Goal: Information Seeking & Learning: Understand process/instructions

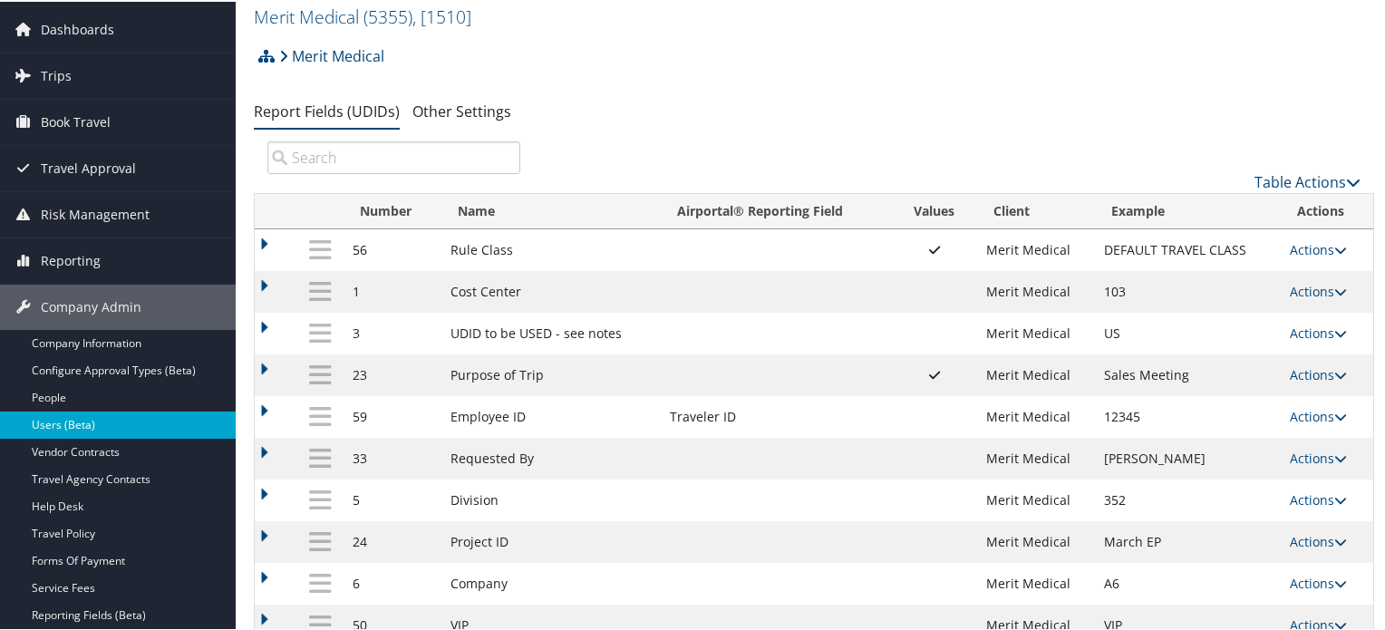
scroll to position [91, 0]
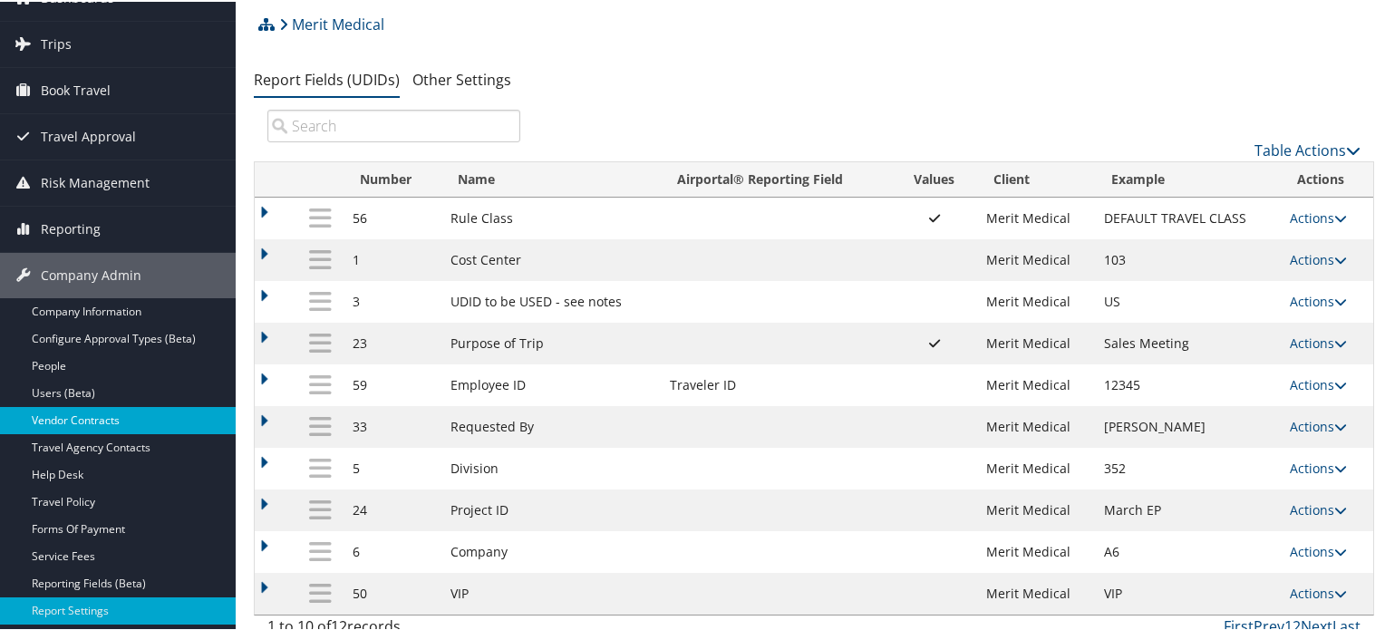
click at [122, 418] on link "Vendor Contracts" at bounding box center [118, 418] width 236 height 27
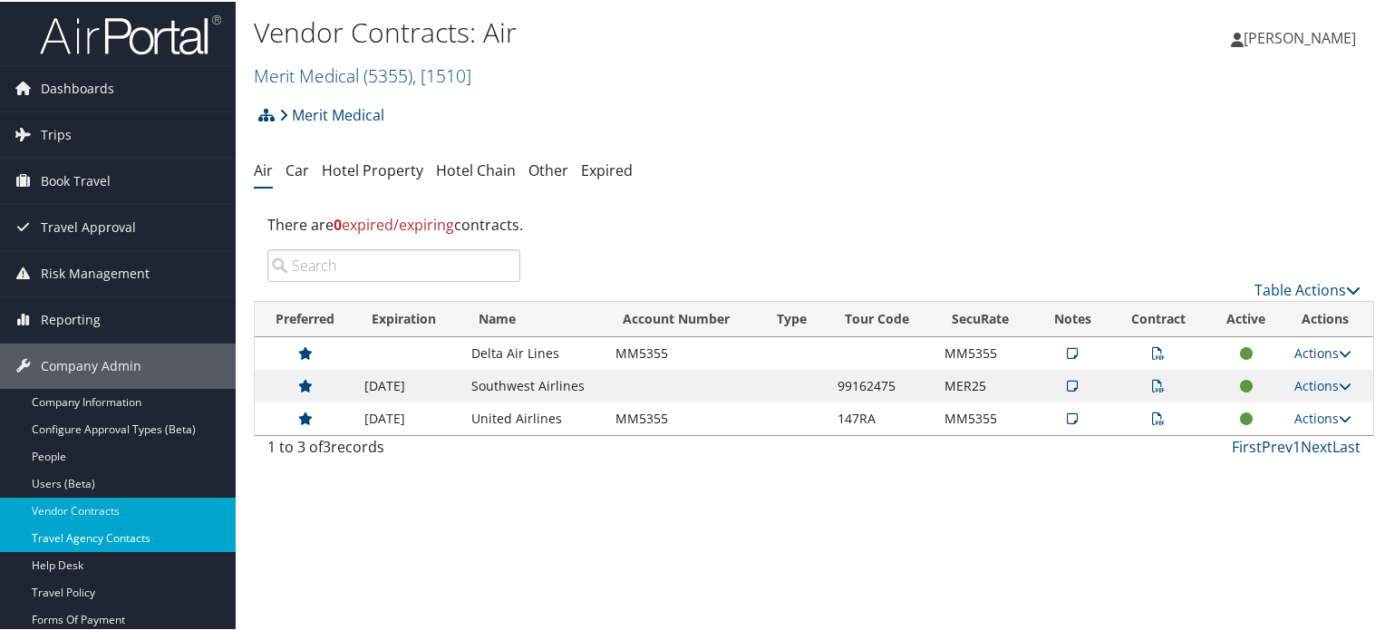
scroll to position [91, 0]
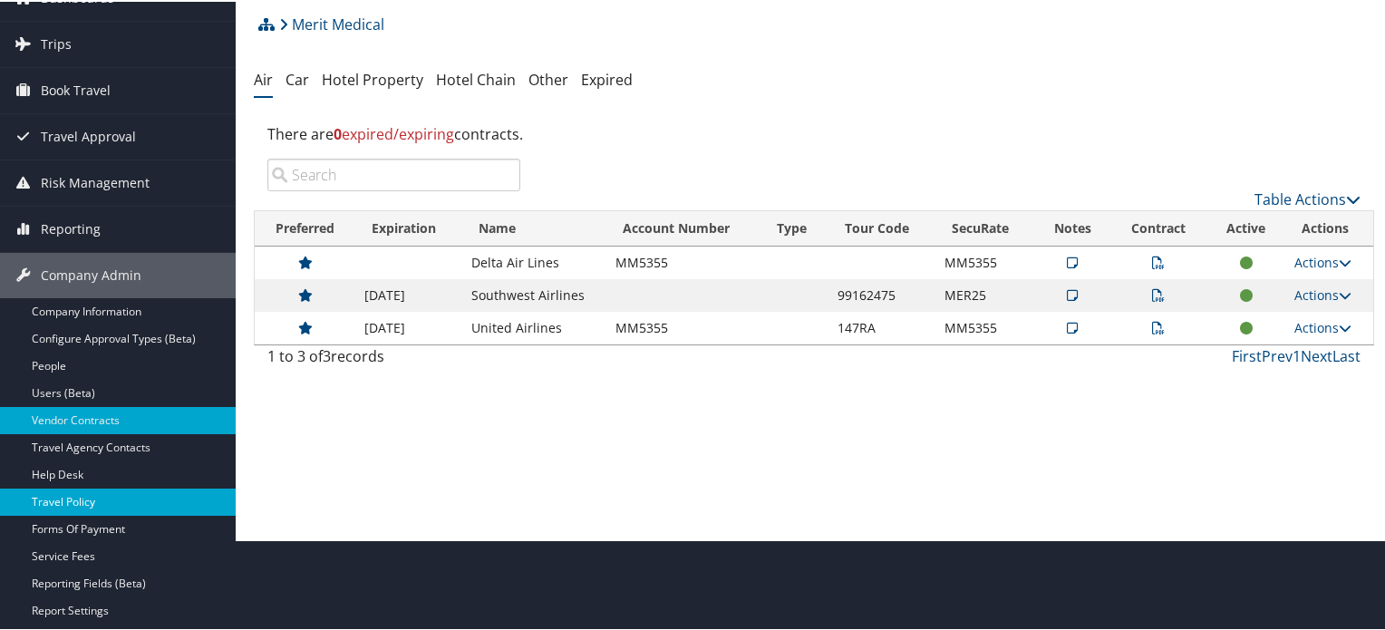
click at [102, 509] on link "Travel Policy" at bounding box center [118, 500] width 236 height 27
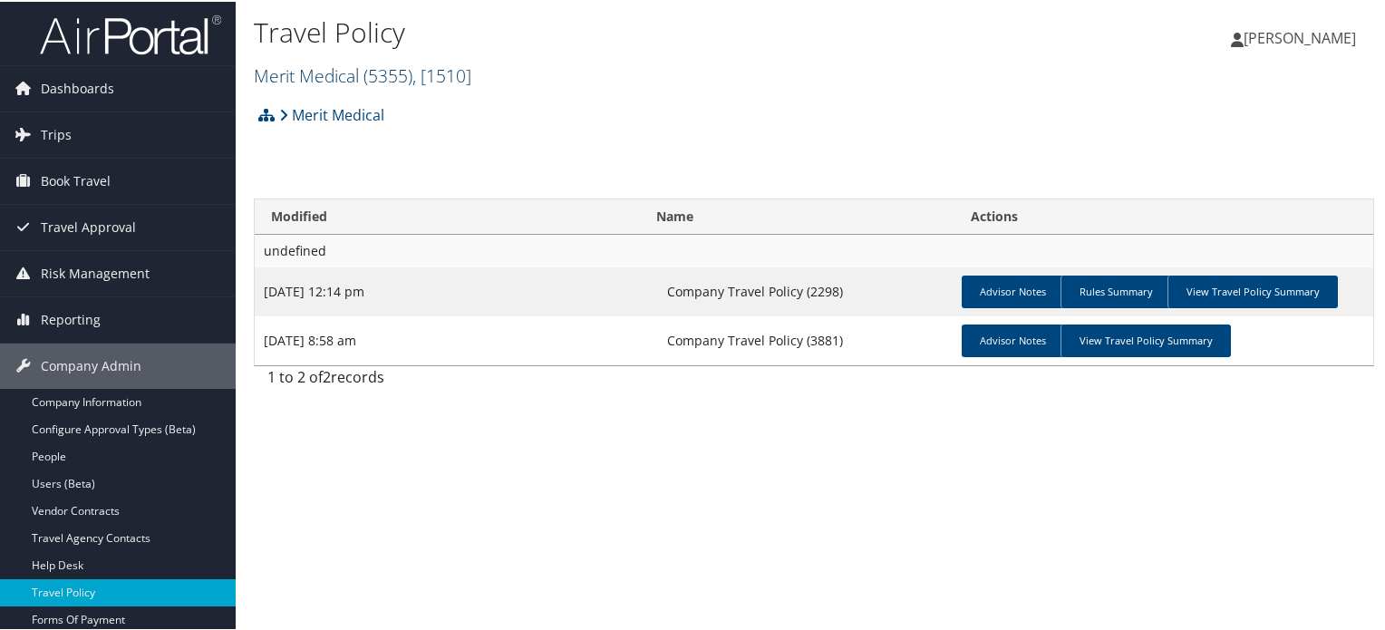
click at [424, 66] on span ", [ 1510 ]" at bounding box center [441, 74] width 59 height 24
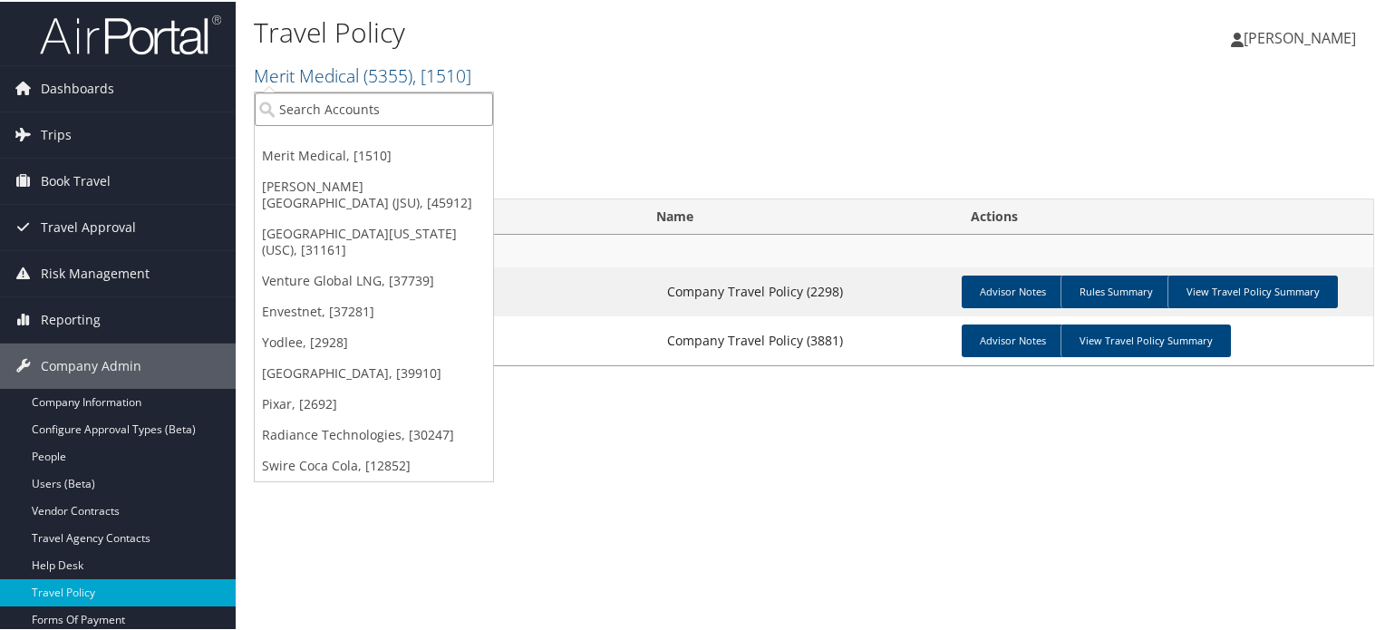
click at [391, 111] on input "search" at bounding box center [374, 108] width 238 height 34
type input "sovos"
click at [401, 102] on input "sovos" at bounding box center [374, 108] width 238 height 34
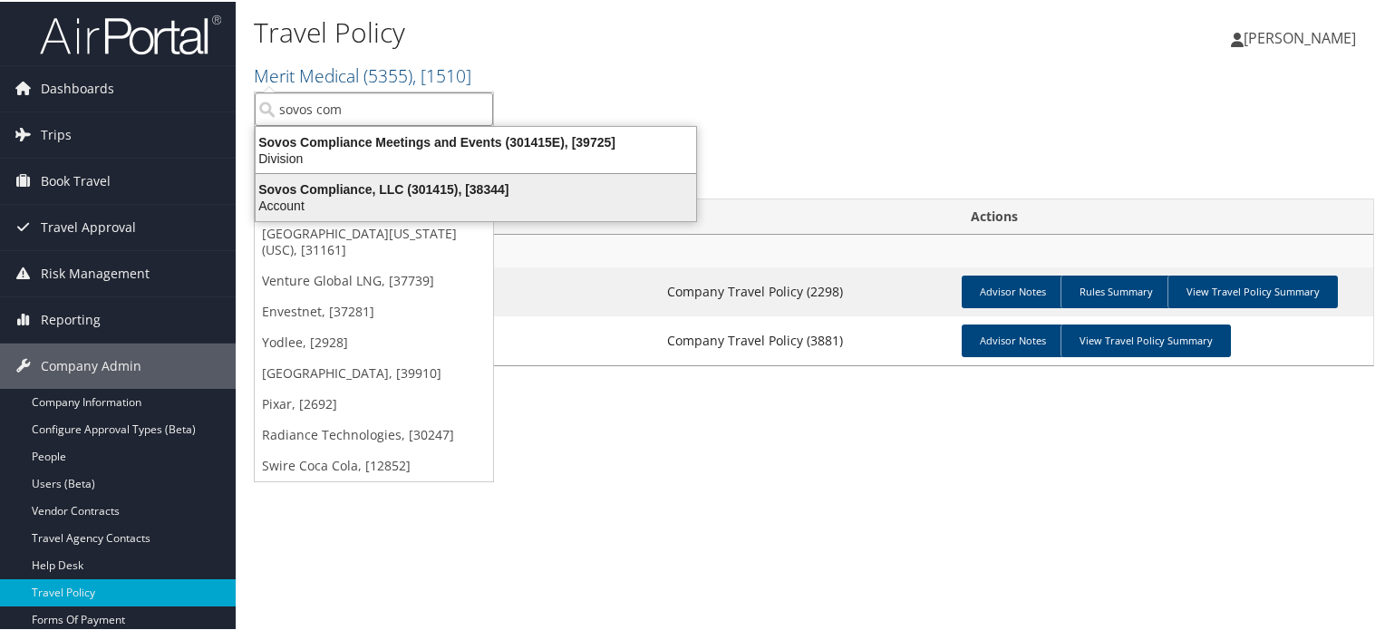
click at [369, 191] on div "Sovos Compliance, LLC (301415), [38344]" at bounding box center [476, 187] width 462 height 16
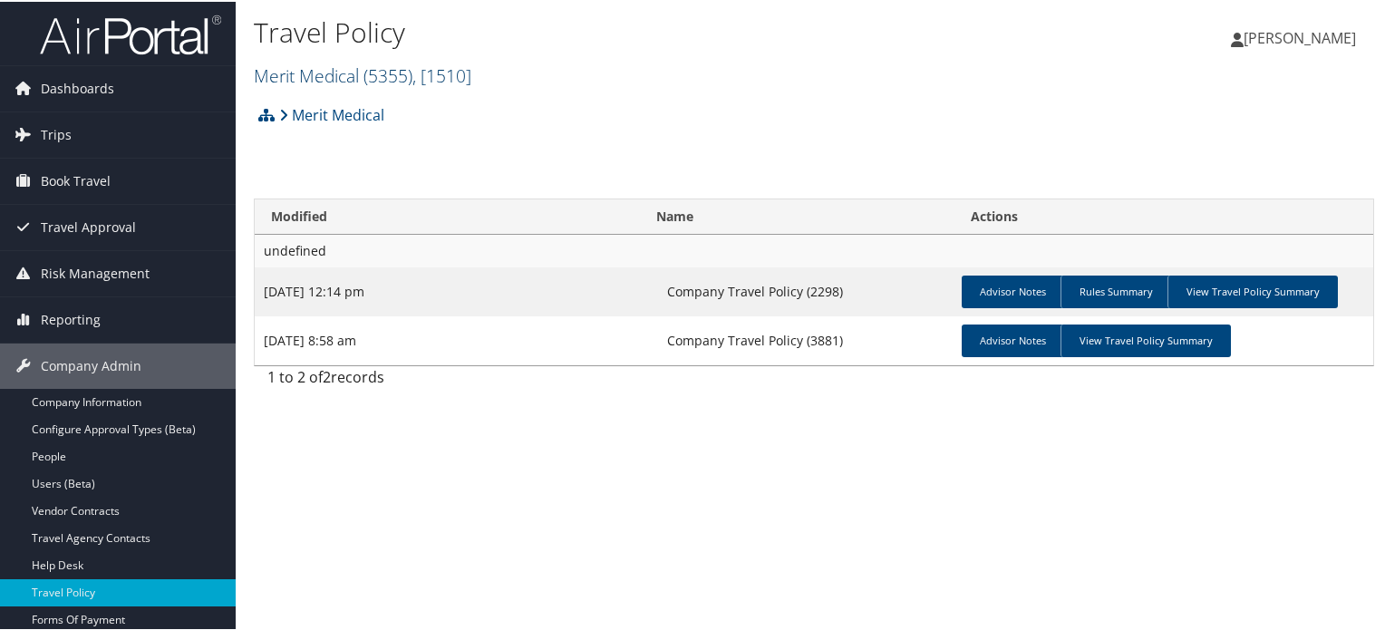
click at [428, 75] on span ", [ 1510 ]" at bounding box center [441, 74] width 59 height 24
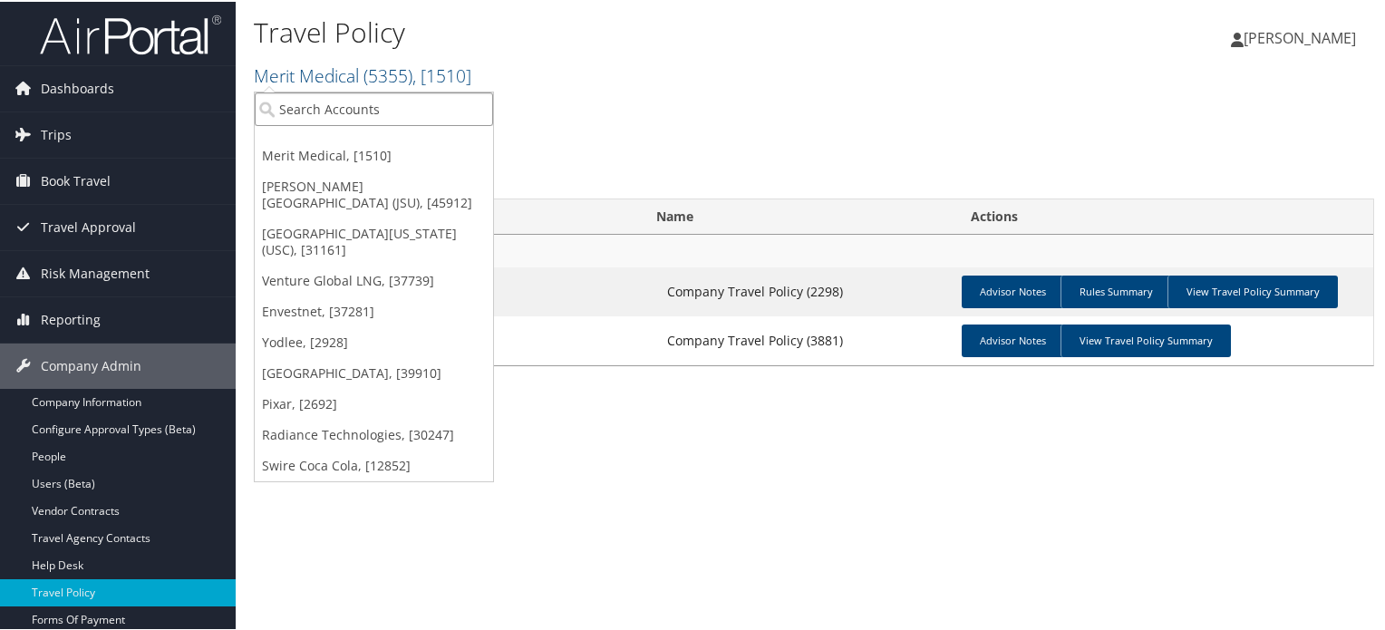
click at [412, 102] on input "search" at bounding box center [374, 108] width 238 height 34
type input "sovo"
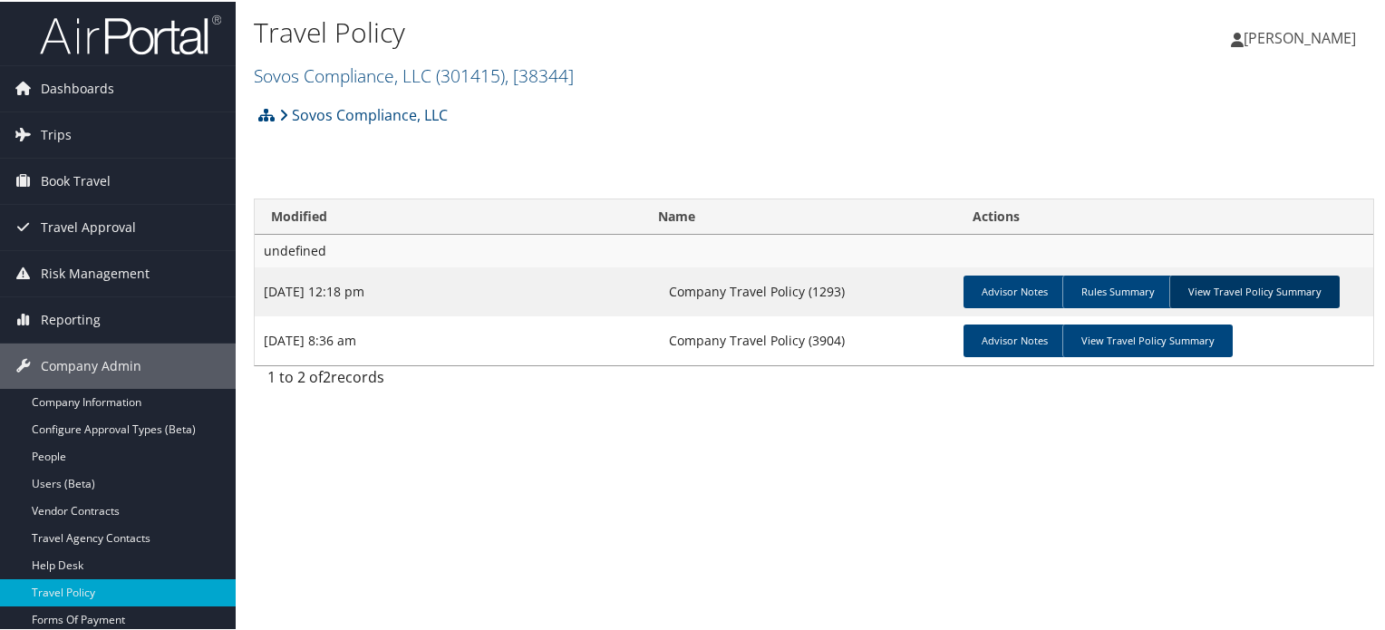
click at [1223, 296] on link "View Travel Policy Summary" at bounding box center [1254, 290] width 170 height 33
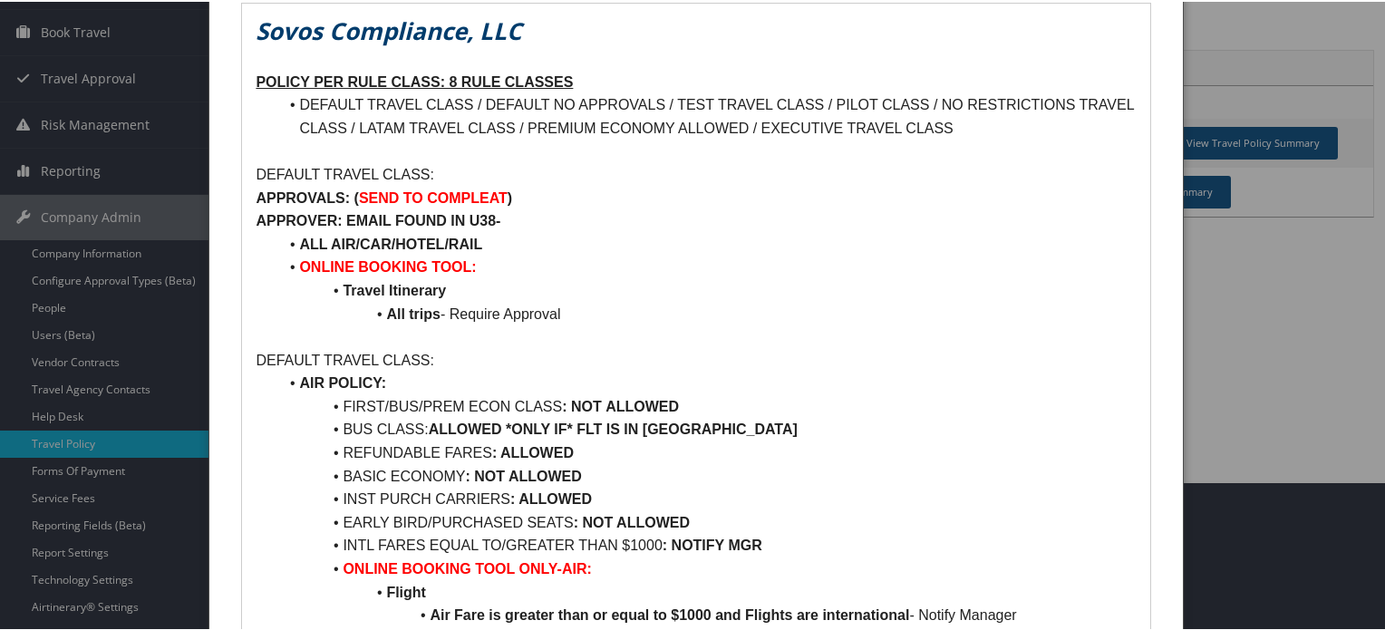
scroll to position [181, 0]
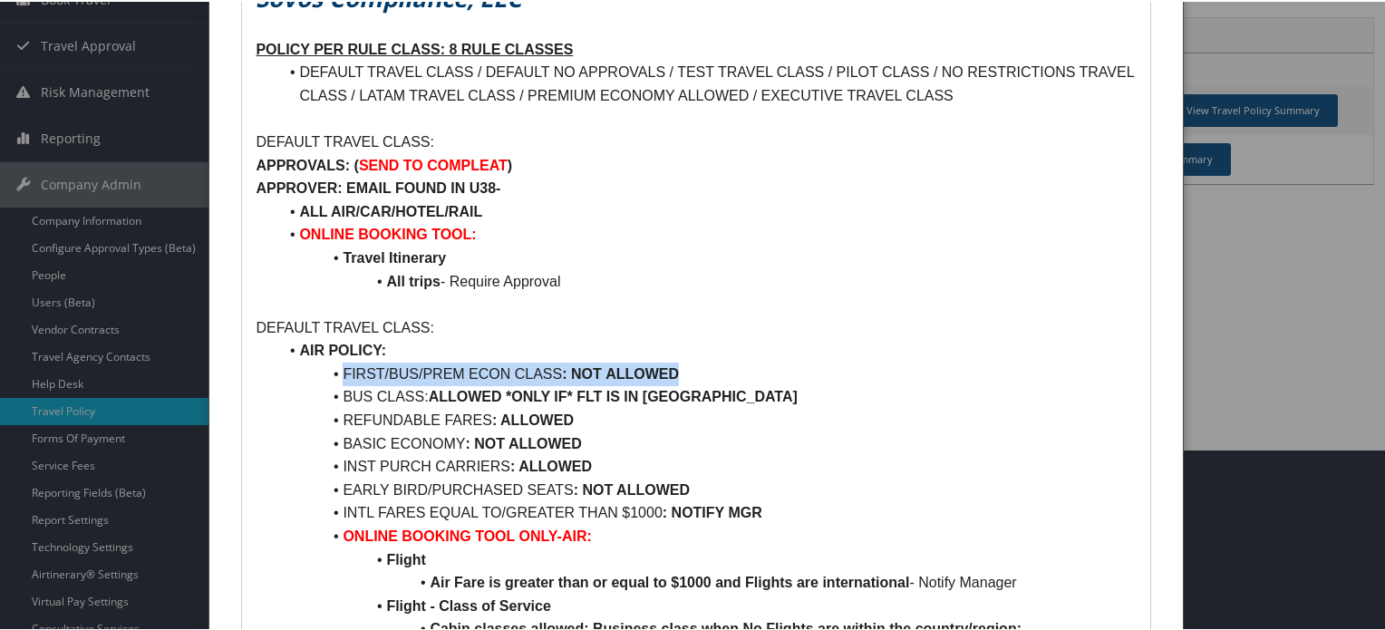
drag, startPoint x: 714, startPoint y: 373, endPoint x: 267, endPoint y: 383, distance: 446.9
click at [356, 394] on li "BUS CLASS: ALLOWED *ONLY IF* FLT IS IN [GEOGRAPHIC_DATA]" at bounding box center [706, 395] width 858 height 24
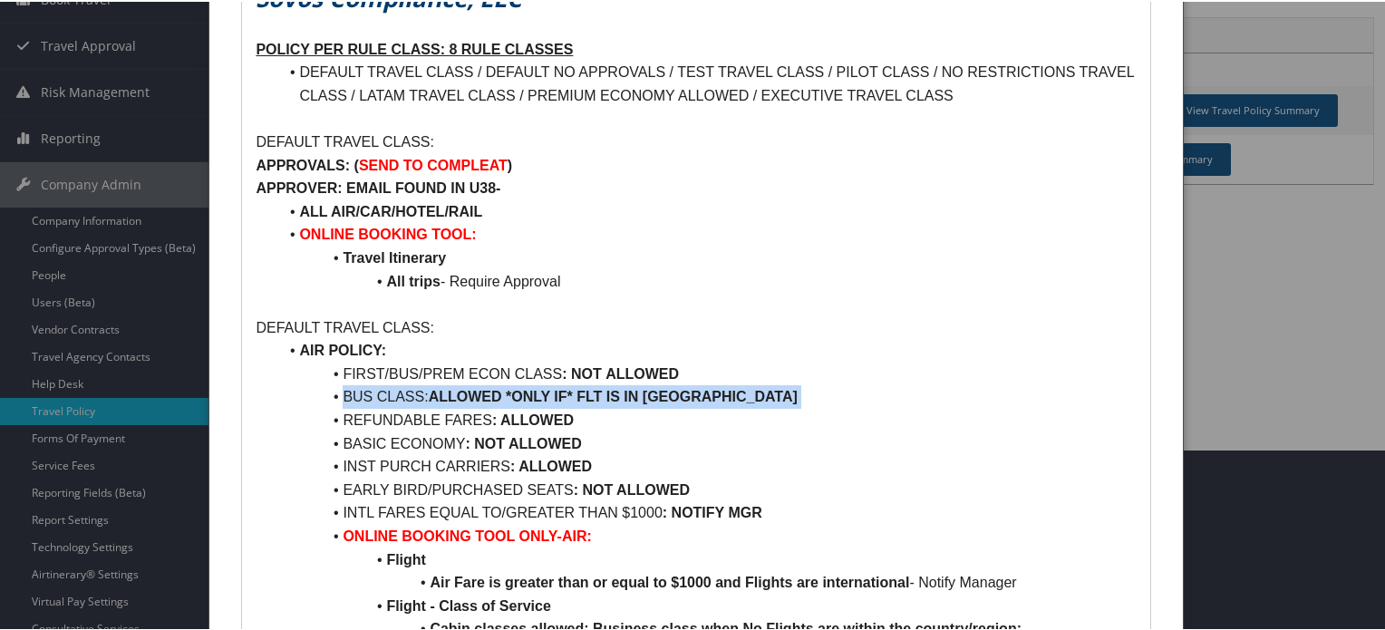
drag, startPoint x: 356, startPoint y: 394, endPoint x: 705, endPoint y: 392, distance: 348.9
click at [705, 392] on li "BUS CLASS: ALLOWED *ONLY IF* FLT IS IN [GEOGRAPHIC_DATA]" at bounding box center [706, 395] width 858 height 24
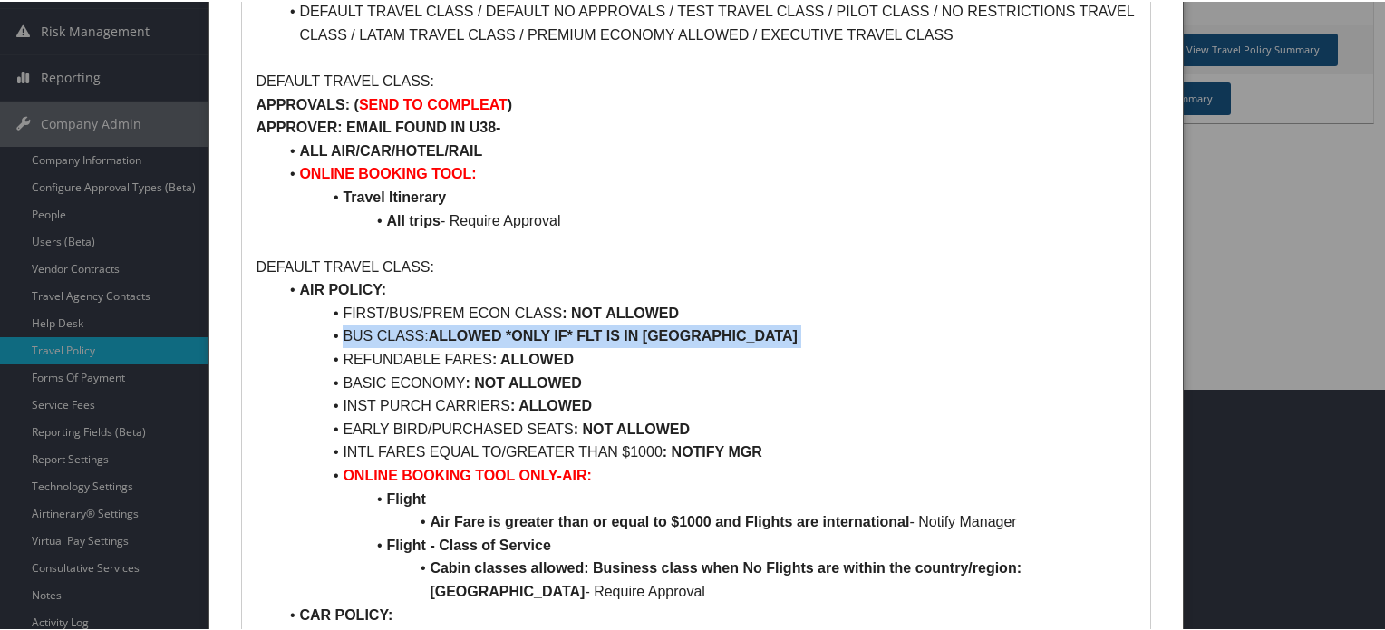
scroll to position [272, 0]
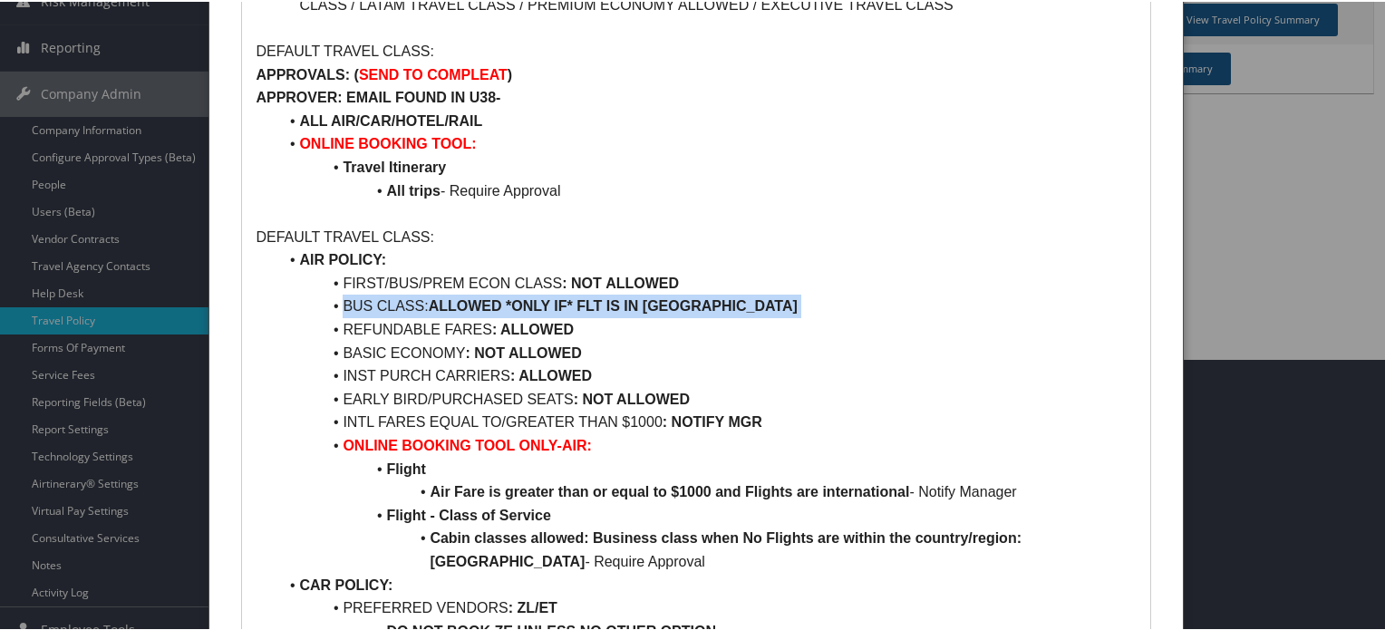
click at [377, 313] on li "BUS CLASS: ALLOWED *ONLY IF* FLT IS IN [GEOGRAPHIC_DATA]" at bounding box center [706, 305] width 858 height 24
drag, startPoint x: 377, startPoint y: 313, endPoint x: 625, endPoint y: 314, distance: 248.3
click at [625, 314] on li "BUS CLASS: ALLOWED *ONLY IF* FLT IS IN [GEOGRAPHIC_DATA]" at bounding box center [706, 305] width 858 height 24
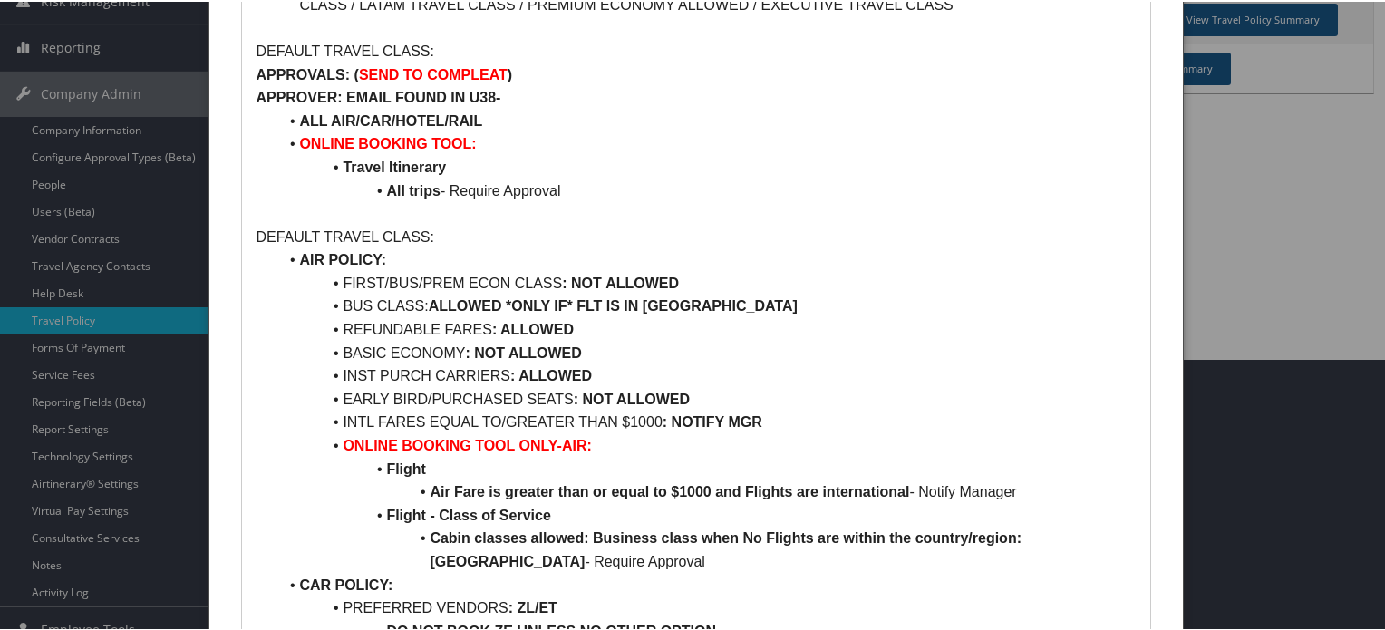
click at [714, 361] on li "BASIC ECONOMY : NOT ALLOWED" at bounding box center [706, 352] width 858 height 24
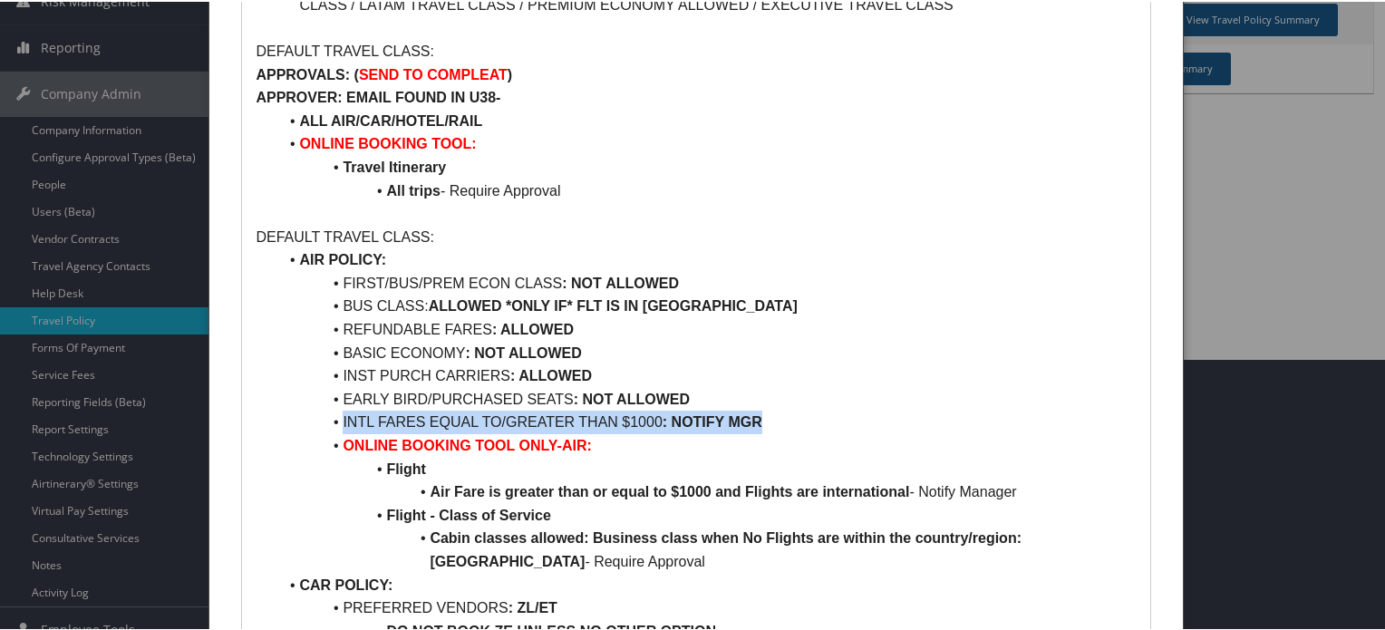
drag, startPoint x: 787, startPoint y: 427, endPoint x: 266, endPoint y: 426, distance: 520.2
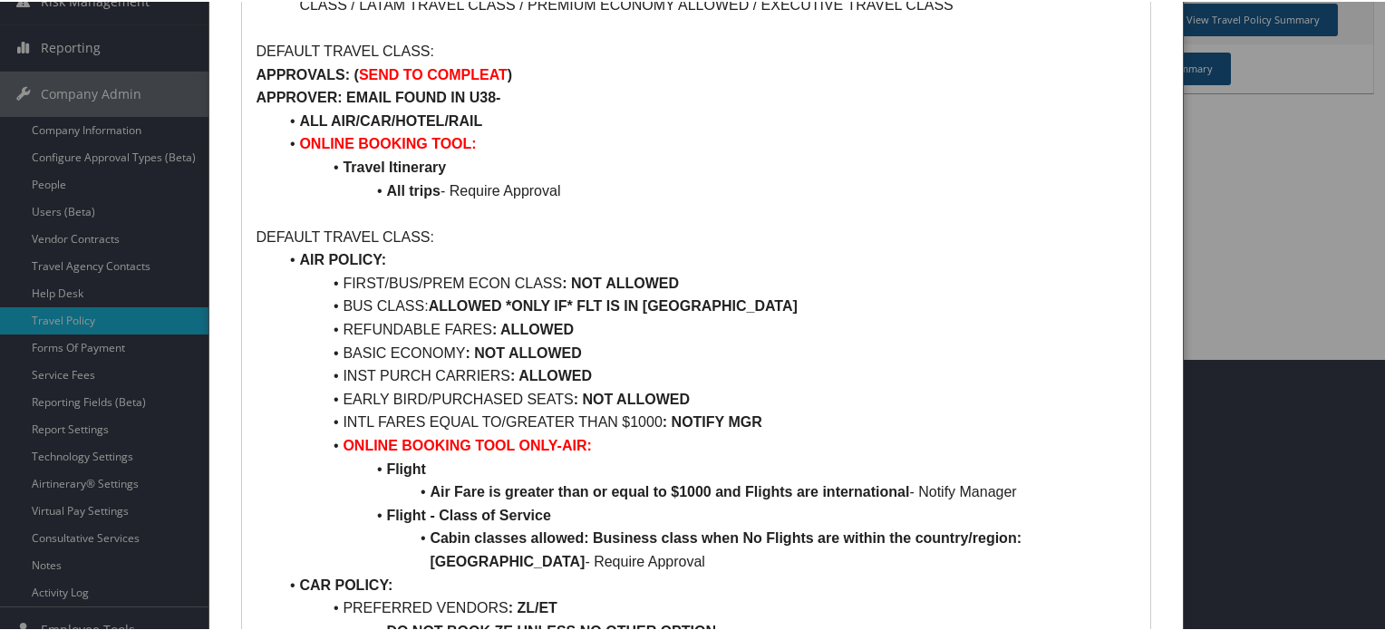
click at [725, 334] on li "REFUNDABLE FARES : ALLOWED" at bounding box center [706, 328] width 858 height 24
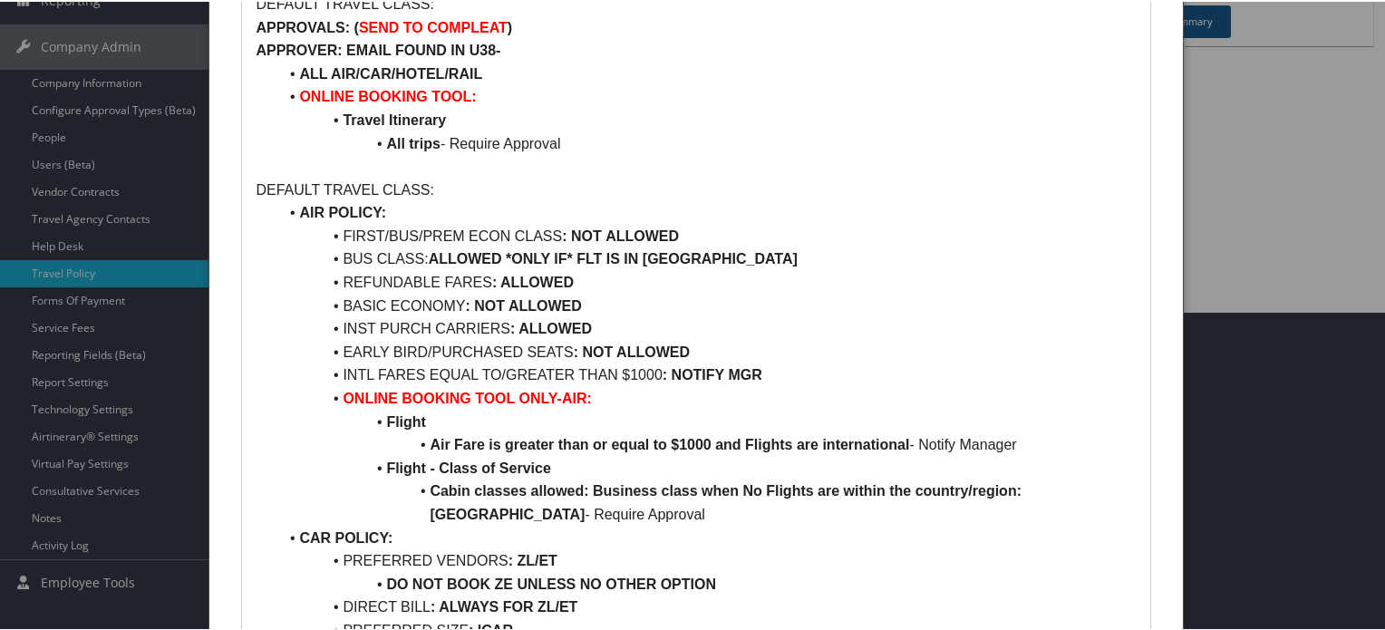
scroll to position [363, 0]
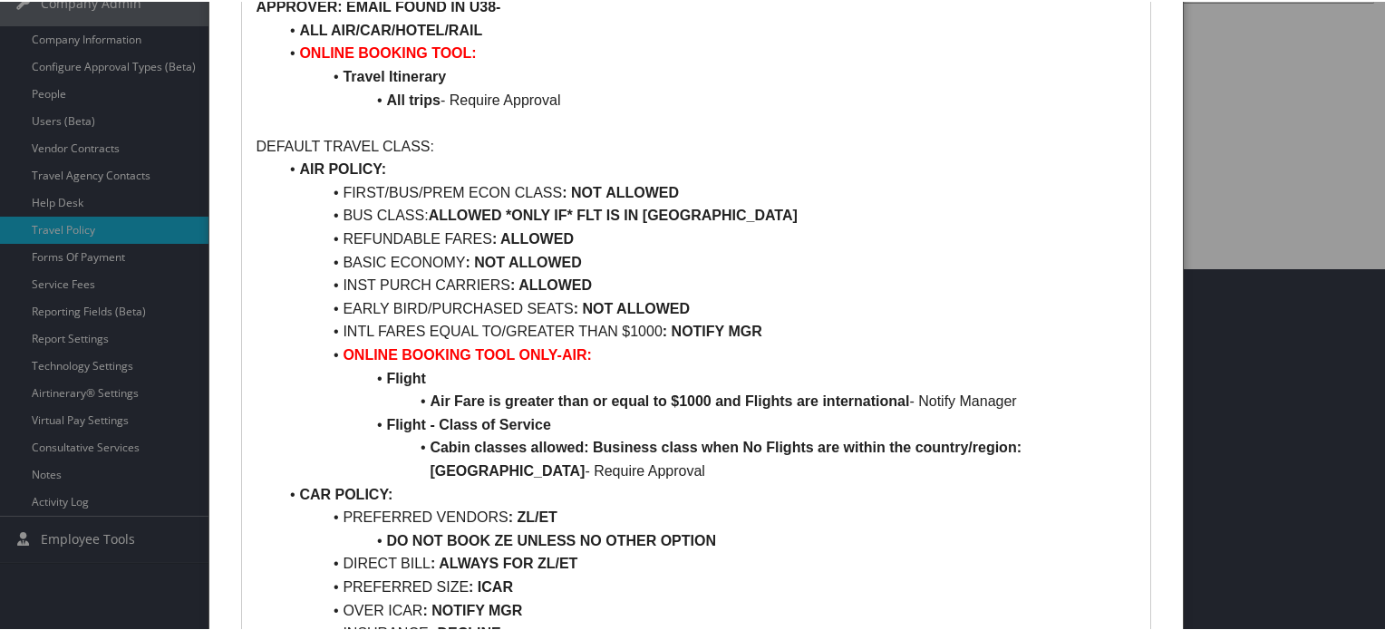
click at [366, 322] on li "INTL FARES EQUAL TO/GREATER THAN $1000 : NOTIFY MGR" at bounding box center [706, 330] width 858 height 24
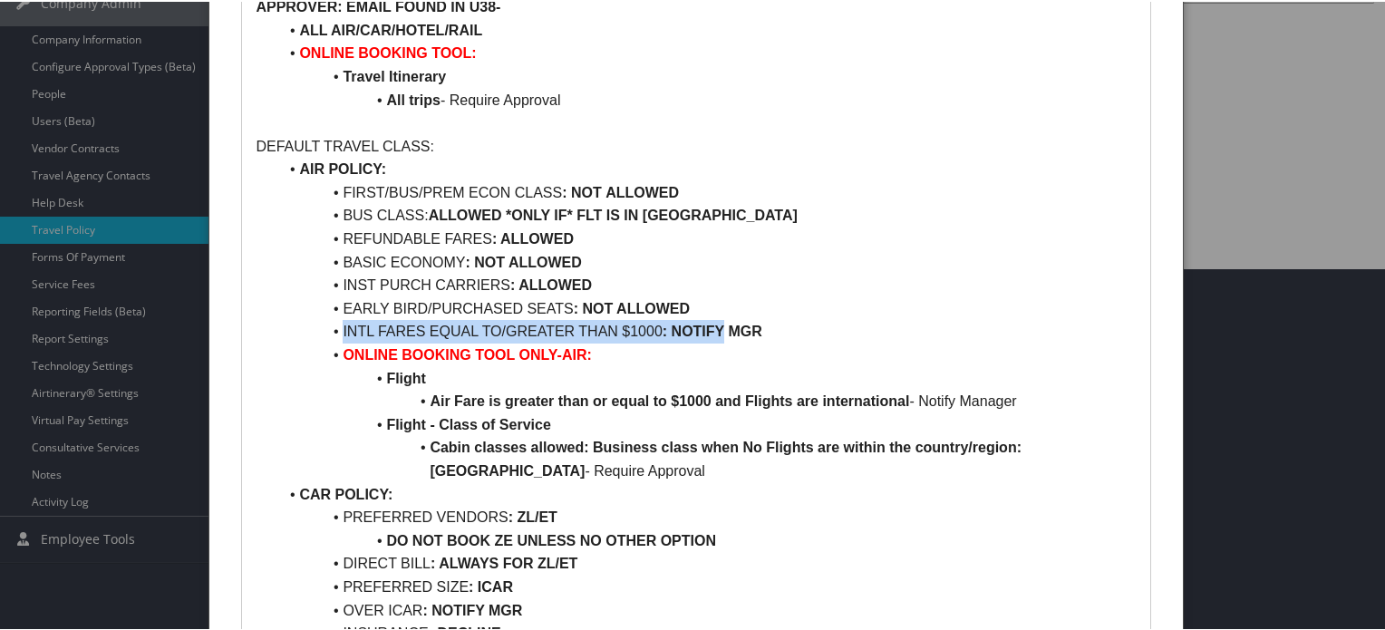
drag, startPoint x: 366, startPoint y: 322, endPoint x: 701, endPoint y: 325, distance: 334.4
click at [701, 325] on li "INTL FARES EQUAL TO/GREATER THAN $1000 : NOTIFY MGR" at bounding box center [706, 330] width 858 height 24
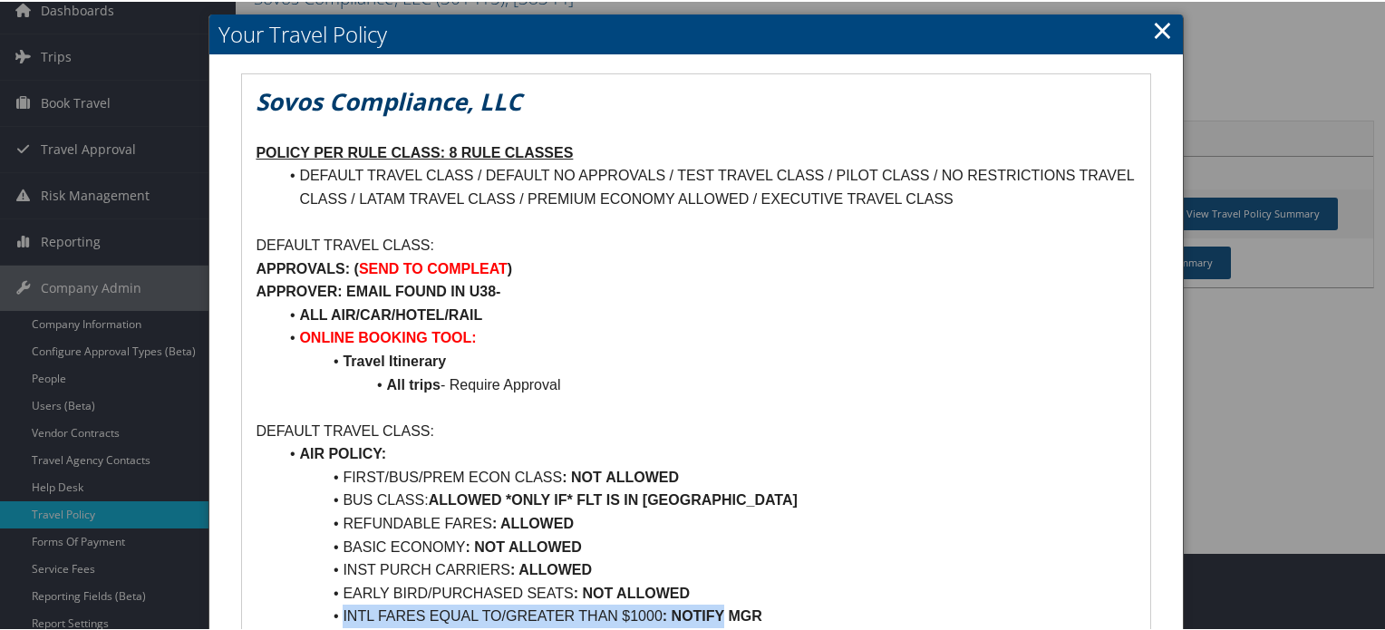
scroll to position [0, 0]
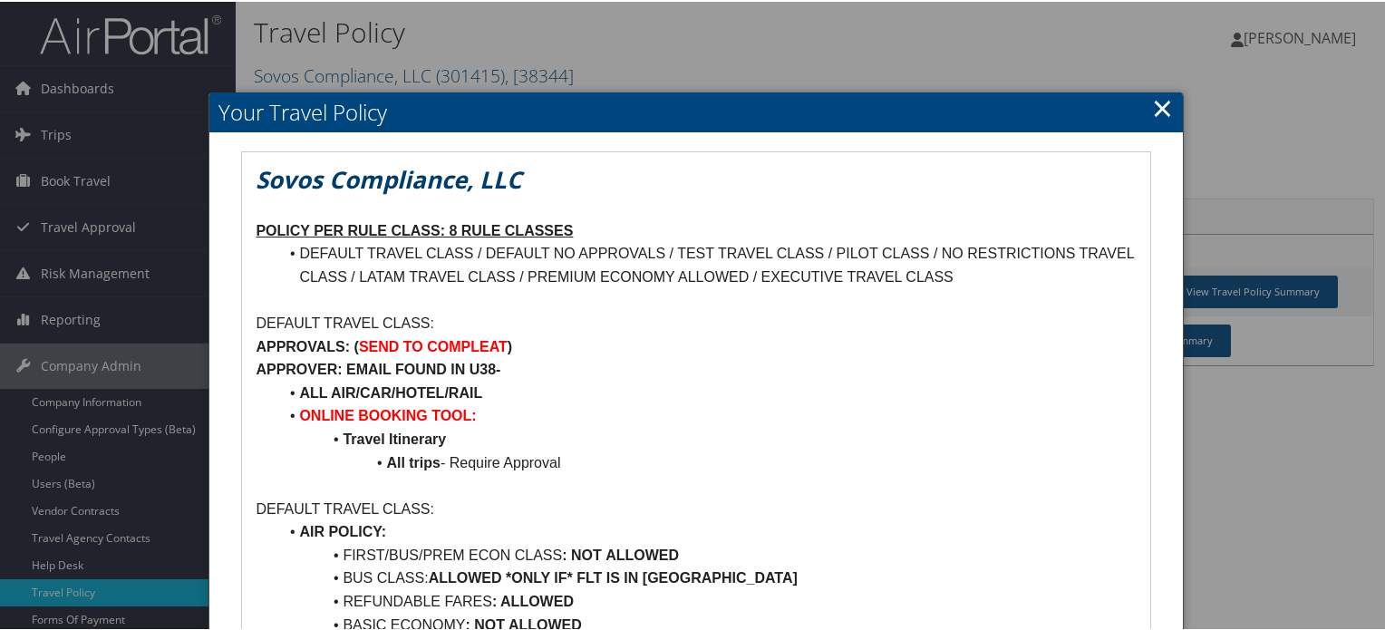
click at [1156, 101] on link "×" at bounding box center [1162, 106] width 21 height 36
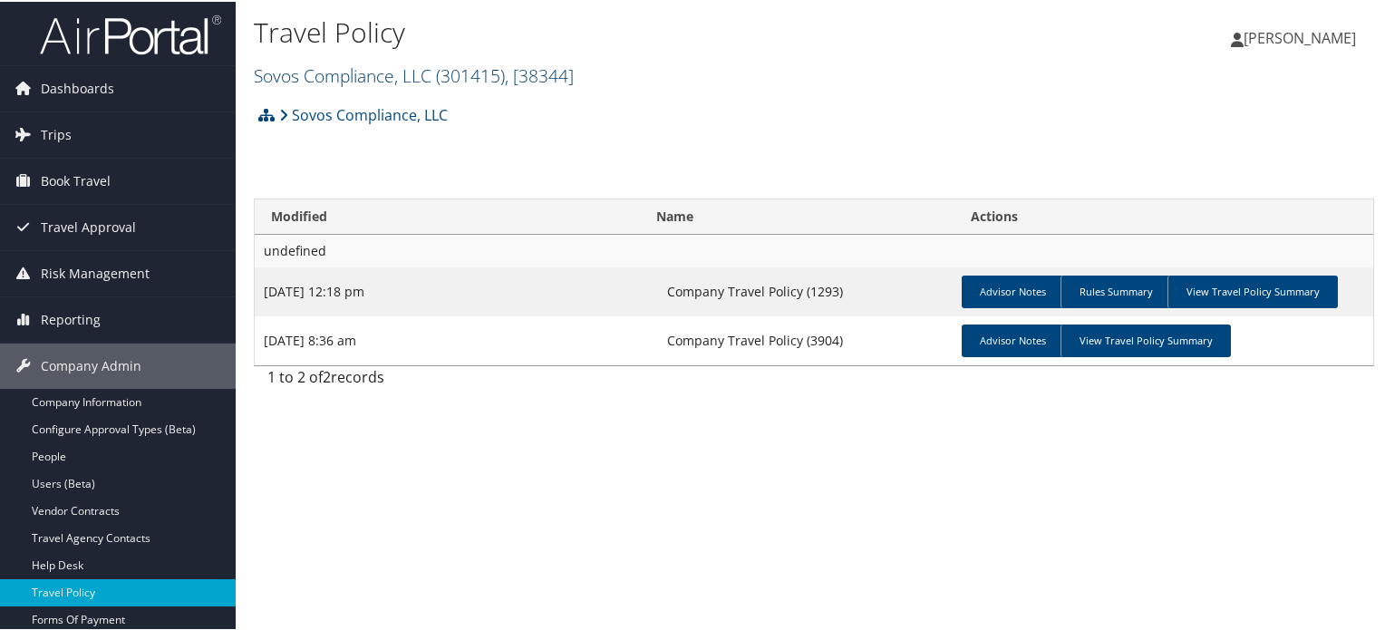
click at [515, 63] on span ", [ 38344 ]" at bounding box center [539, 74] width 69 height 24
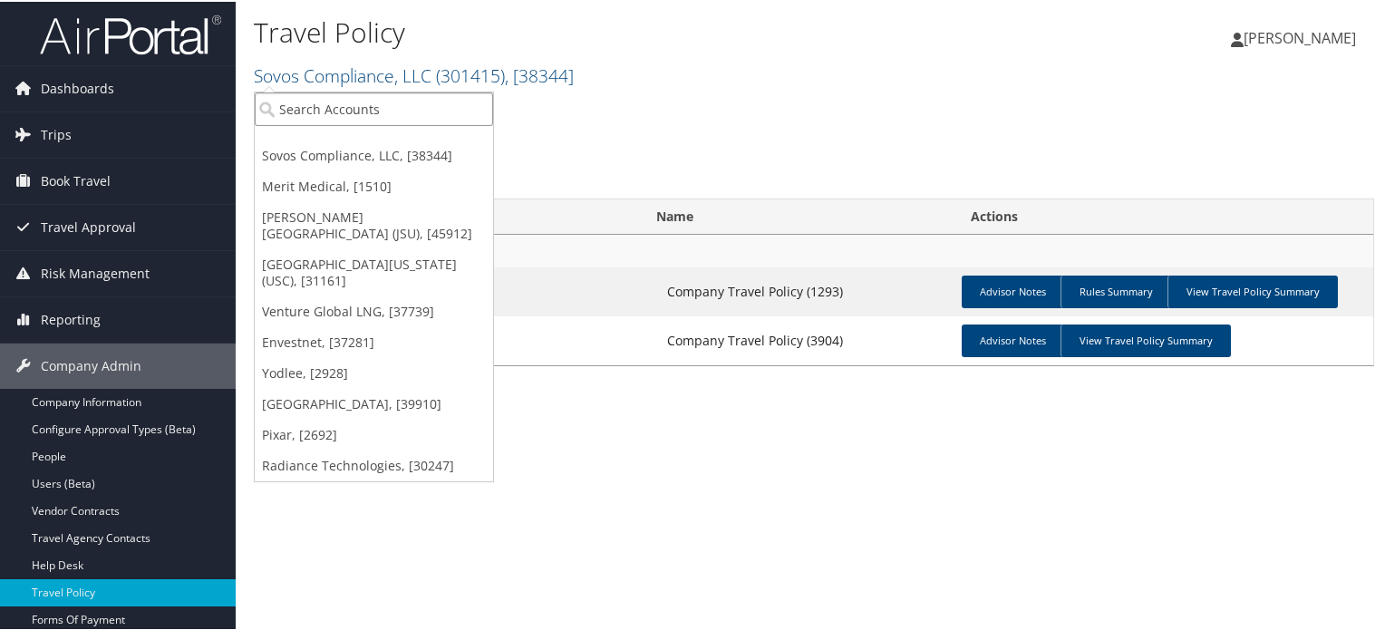
click at [360, 102] on input "search" at bounding box center [374, 108] width 238 height 34
drag, startPoint x: 360, startPoint y: 102, endPoint x: 250, endPoint y: 107, distance: 109.8
click at [250, 107] on div "Travel Policy Sovos Compliance, LLC ( 301415 ) , [ 38344 ] Sovos Compliance, LL…" at bounding box center [814, 315] width 1156 height 630
type input "couple"
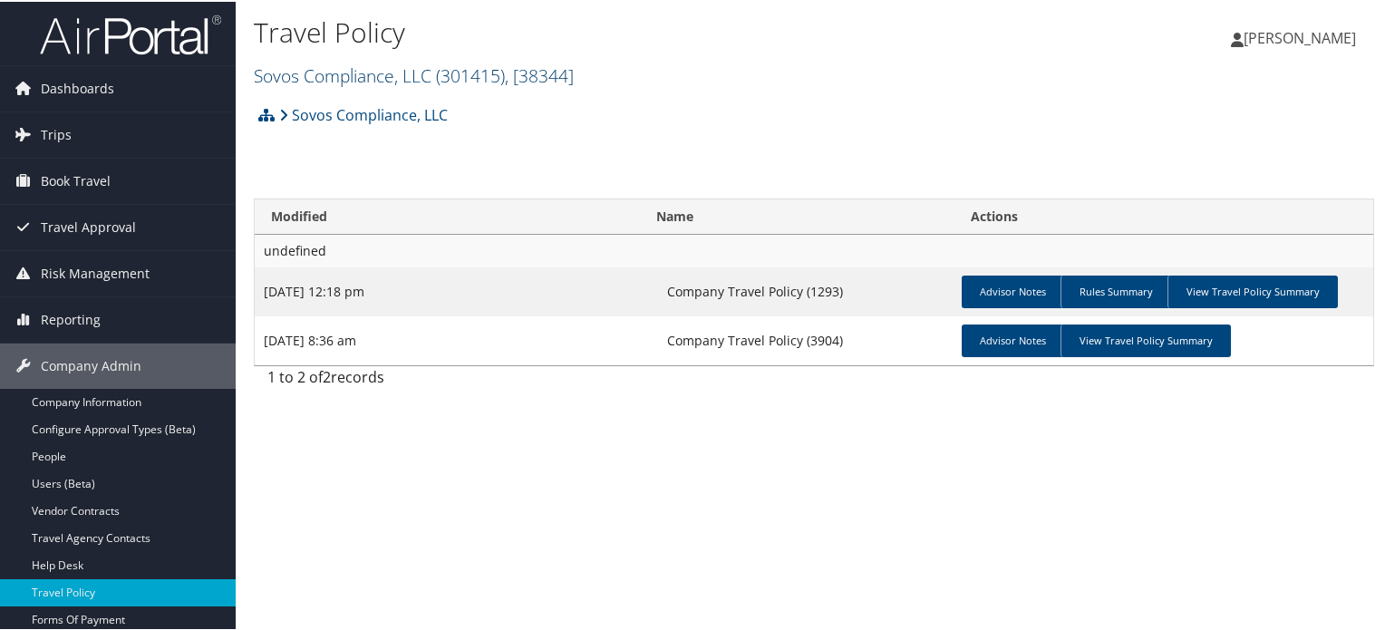
click at [453, 82] on span "( 301415 )" at bounding box center [470, 74] width 69 height 24
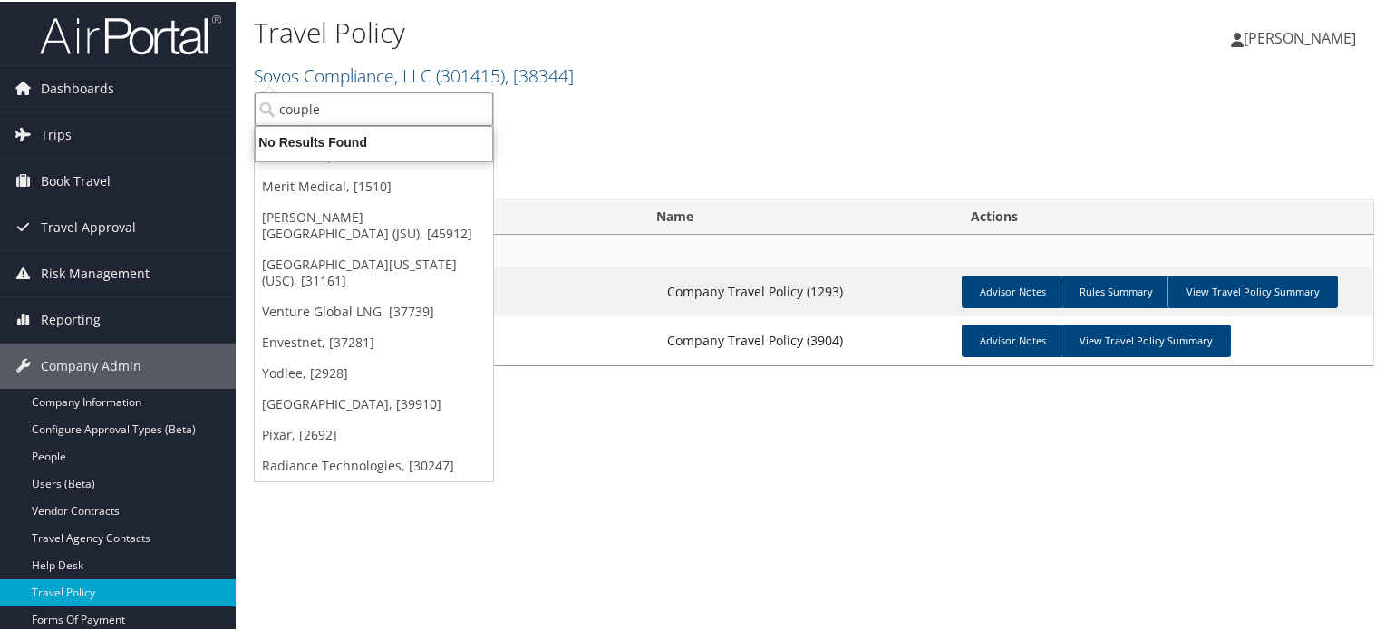
click at [384, 112] on input "couple" at bounding box center [374, 108] width 238 height 34
type input "couple"
click at [370, 101] on input "couple" at bounding box center [374, 108] width 238 height 34
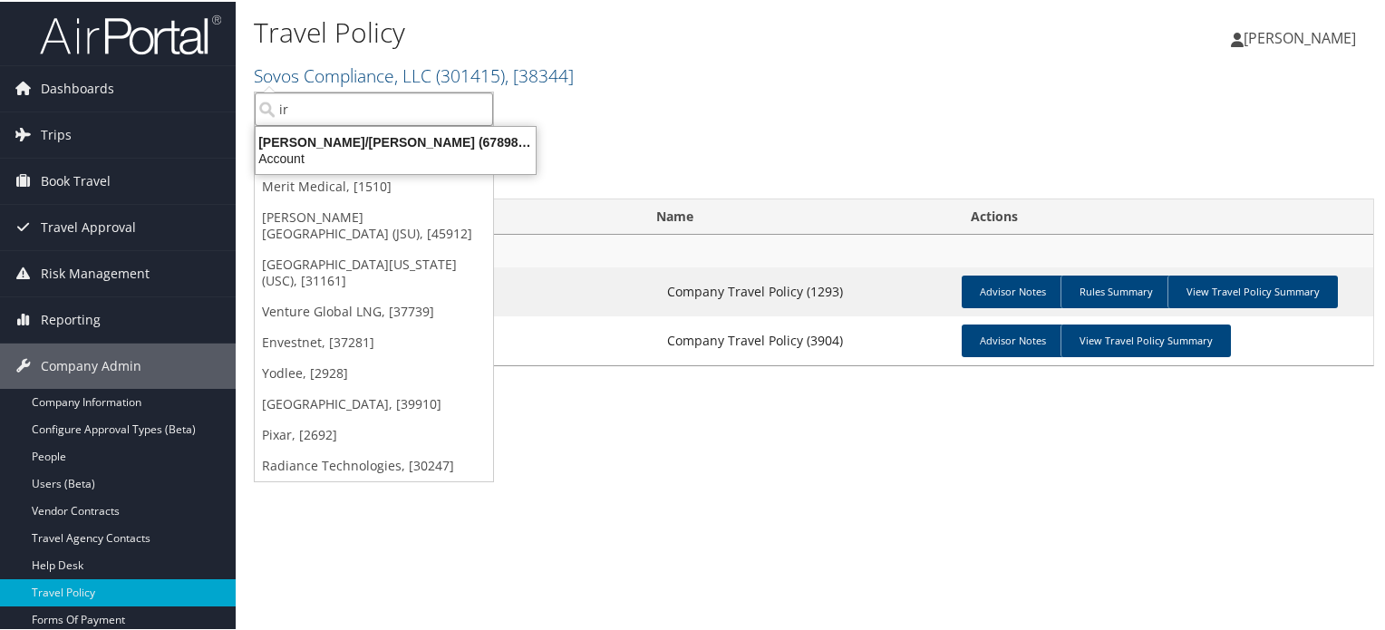
type input "i"
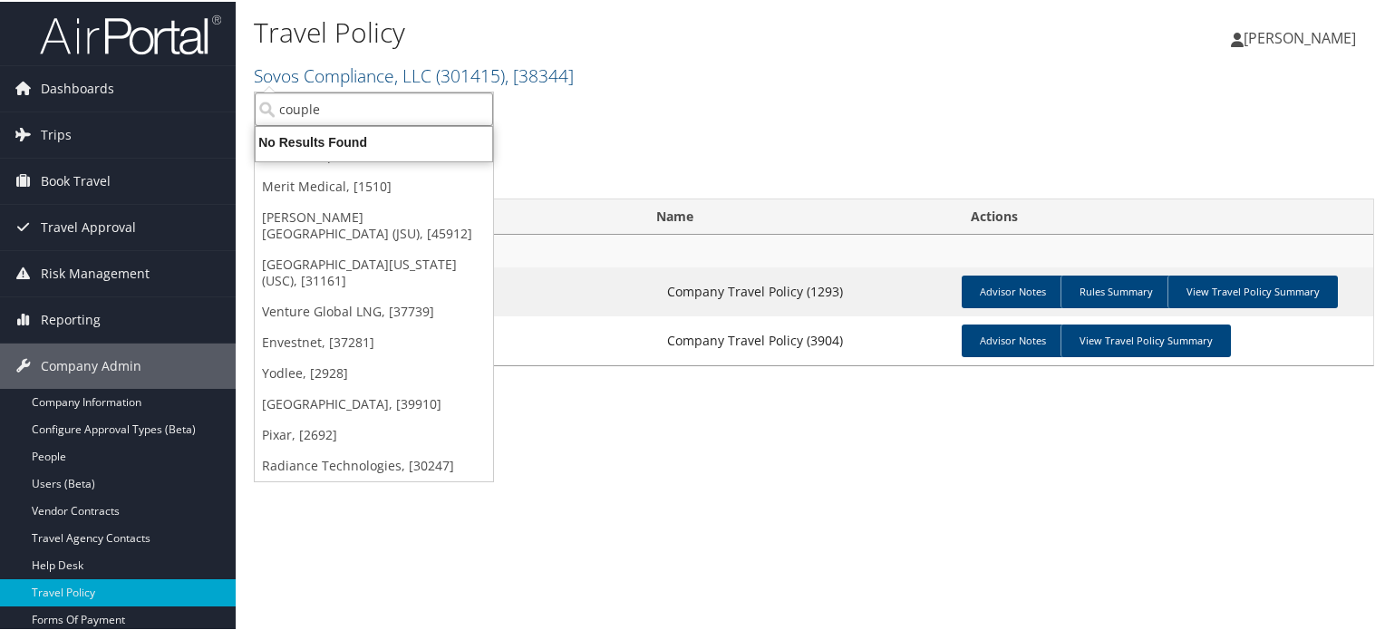
type input "couple"
click at [344, 108] on input "couple" at bounding box center [374, 108] width 238 height 34
type input "couples"
